Goal: Task Accomplishment & Management: Use online tool/utility

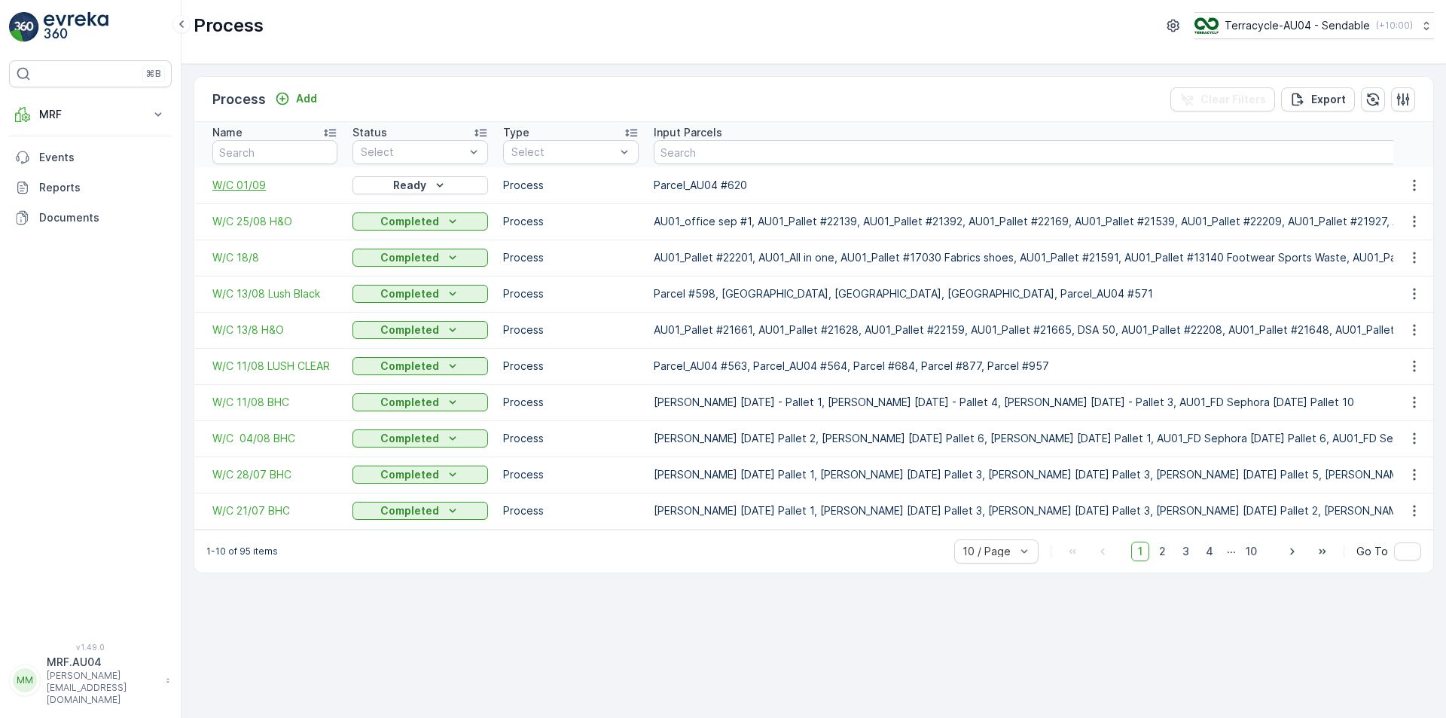
click at [260, 188] on span "W/C 01/09" at bounding box center [274, 185] width 125 height 15
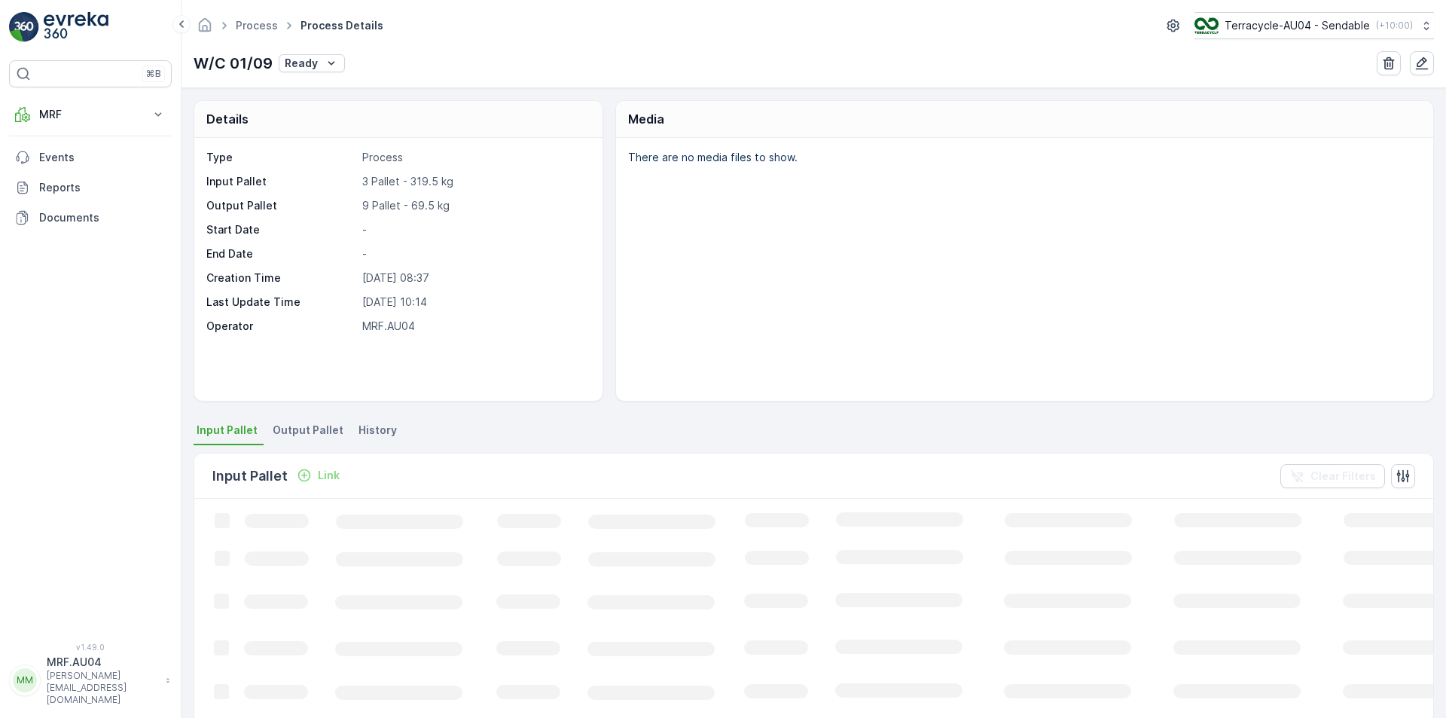
click at [309, 428] on span "Output Pallet" at bounding box center [308, 429] width 71 height 15
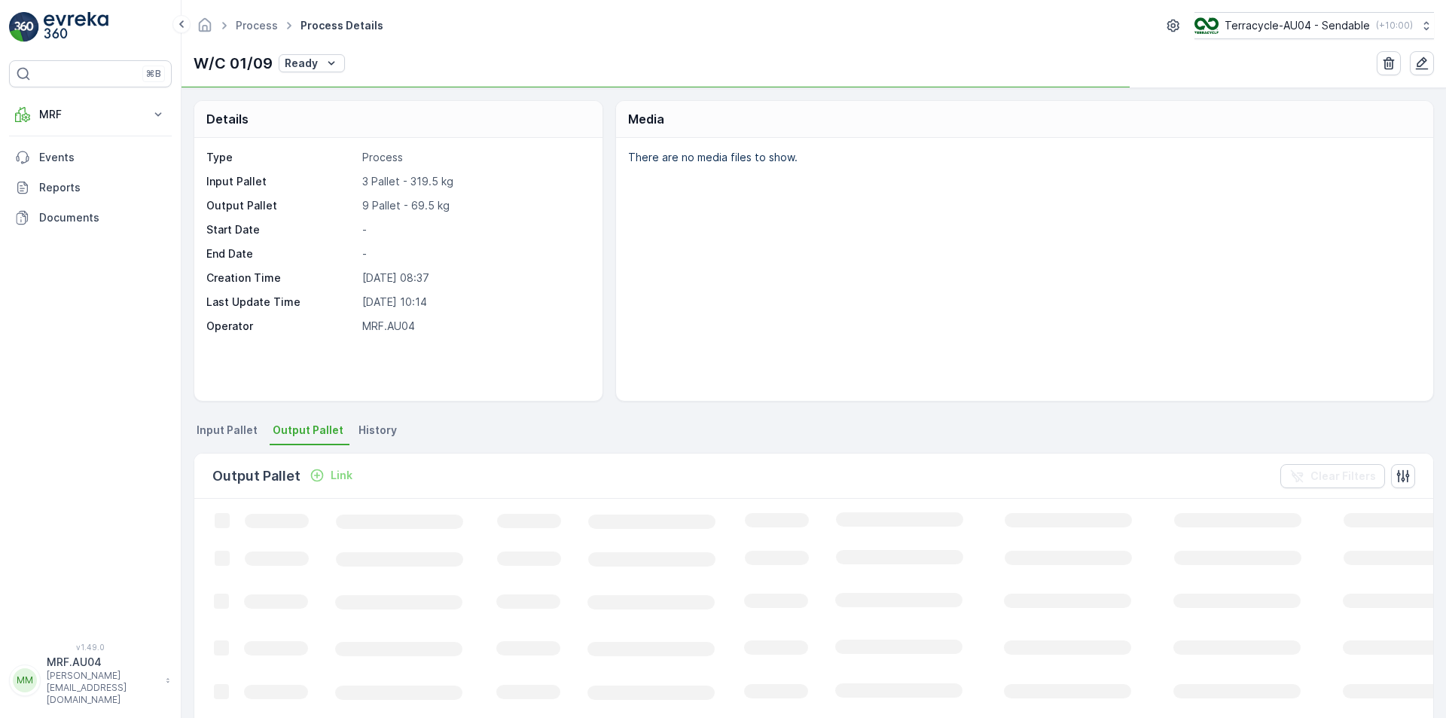
click at [309, 428] on span "Output Pallet" at bounding box center [308, 429] width 71 height 15
click at [408, 465] on div "Output Pallet Link Clear Filters" at bounding box center [813, 475] width 1239 height 45
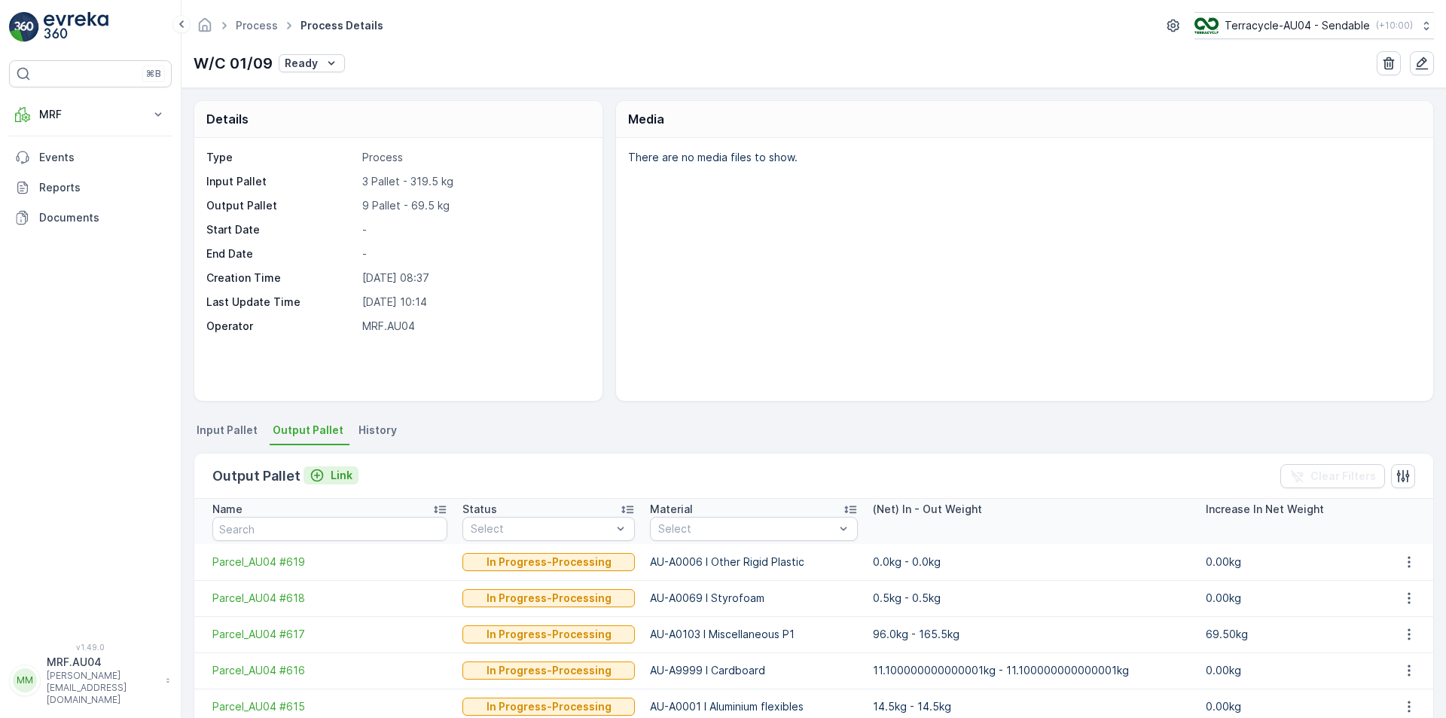
click at [331, 480] on p "Link" at bounding box center [342, 475] width 22 height 15
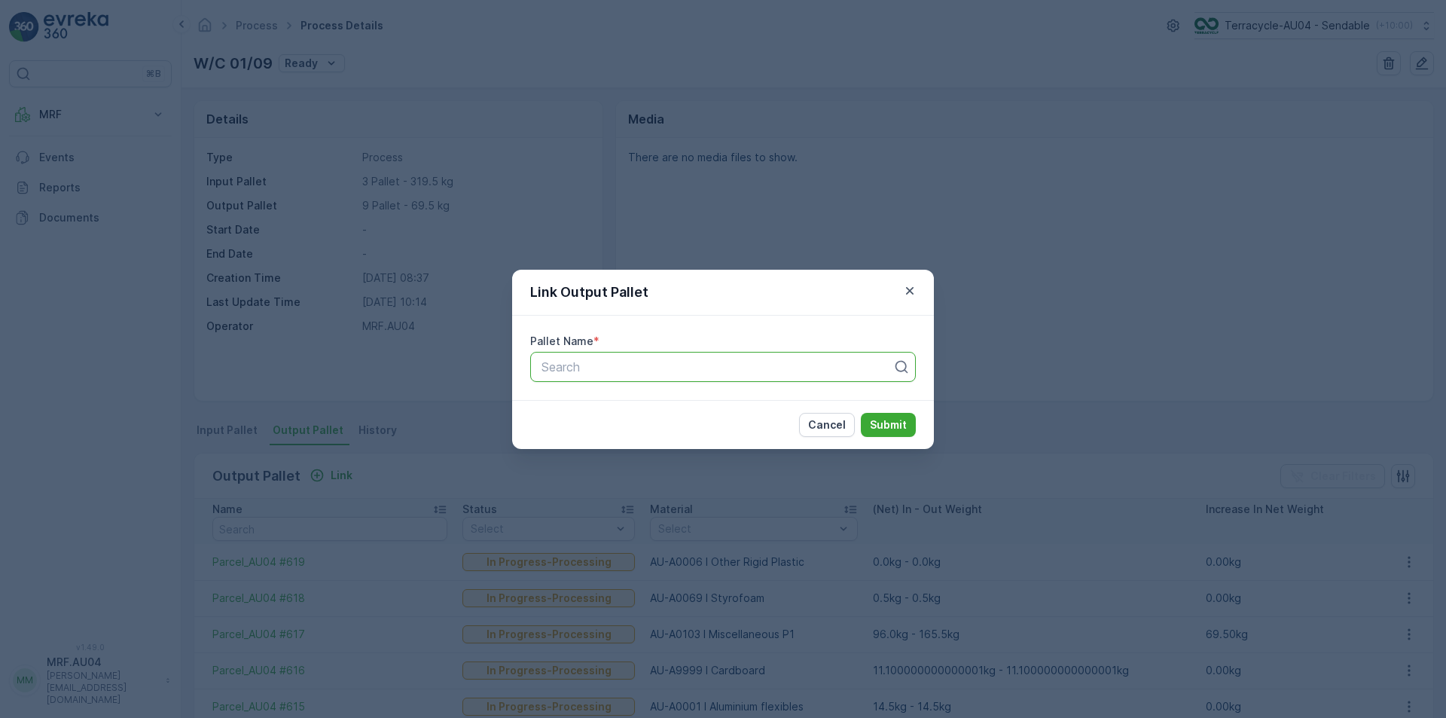
click at [606, 365] on div at bounding box center [717, 367] width 354 height 14
paste input "Parcel_AU04 #622"
type input "Parcel_AU04 #622"
click at [754, 411] on div "Parcel_AU04 #622" at bounding box center [723, 404] width 386 height 26
click at [862, 422] on button "Submit" at bounding box center [888, 425] width 55 height 24
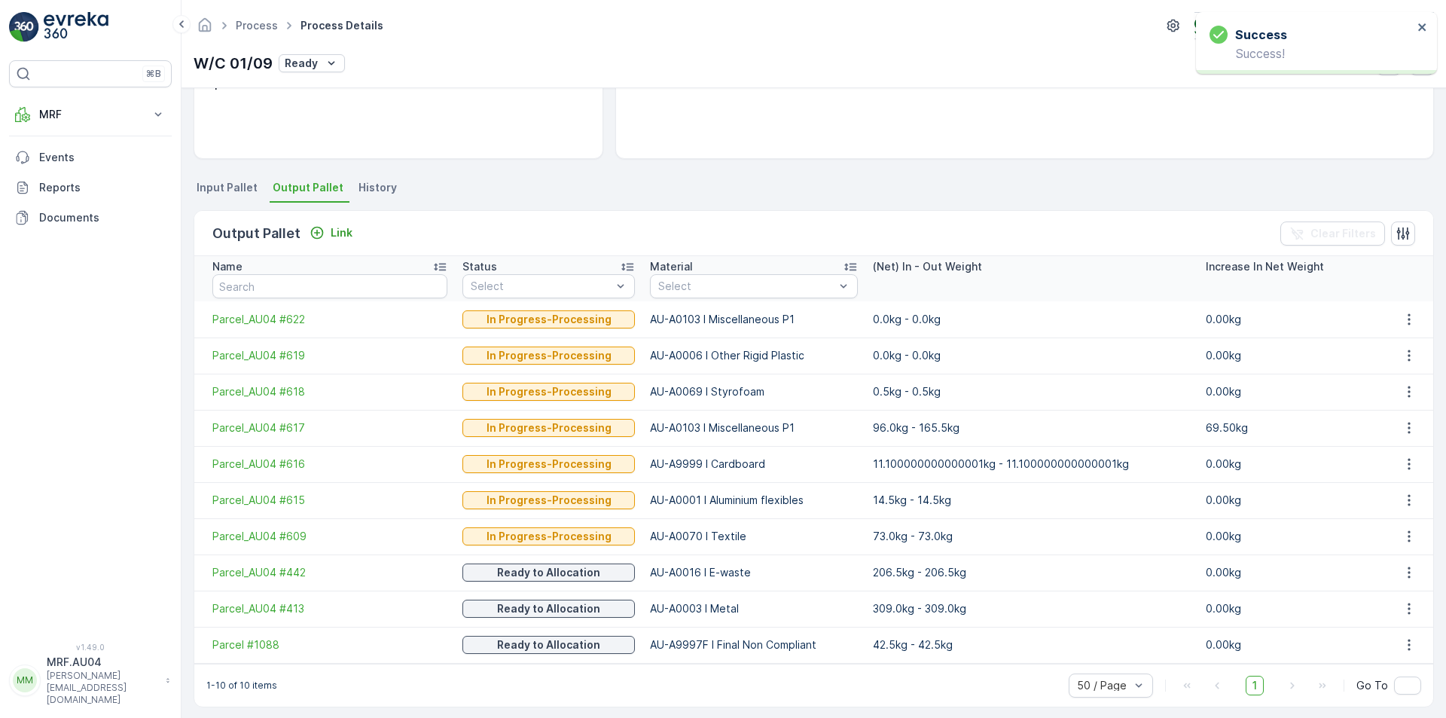
scroll to position [251, 0]
